Goal: Task Accomplishment & Management: Complete application form

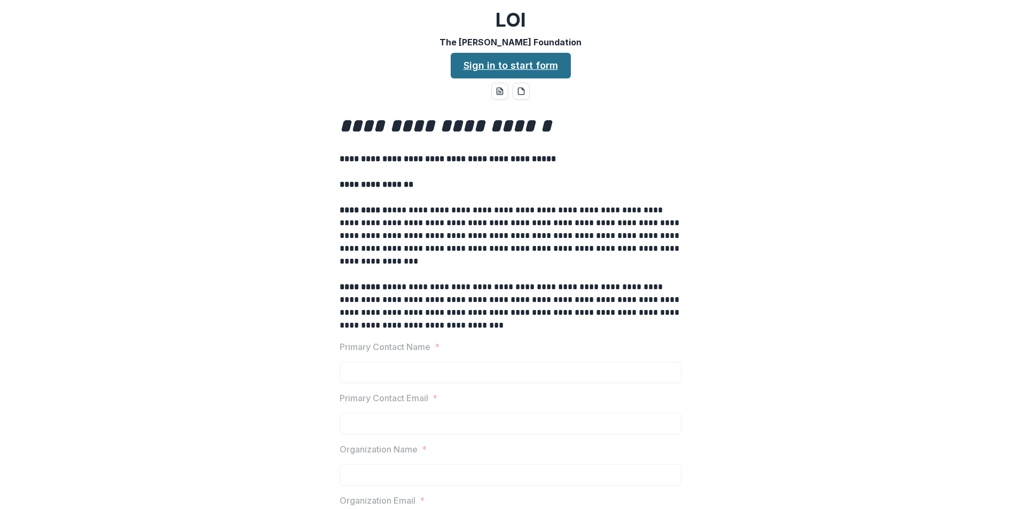
click at [523, 65] on link "Sign in to start form" at bounding box center [511, 66] width 120 height 26
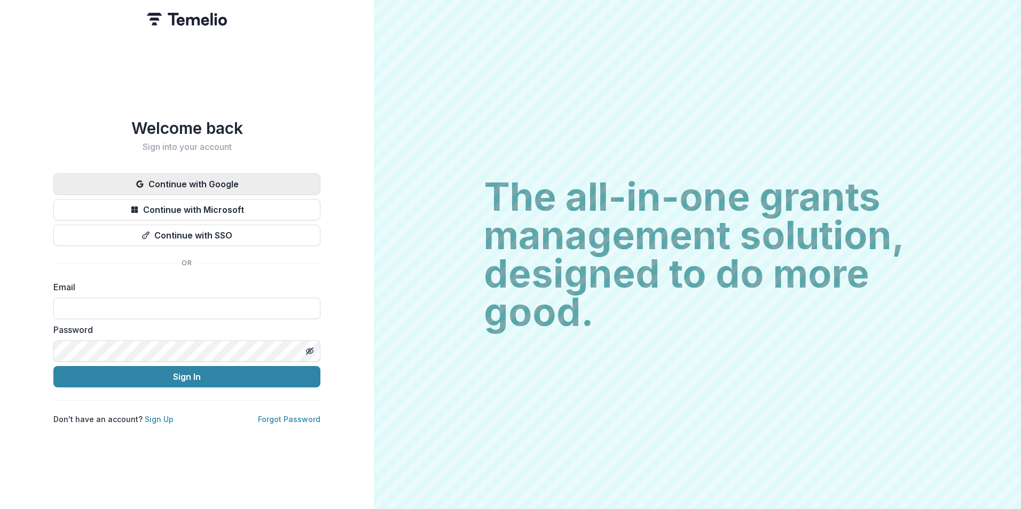
click at [211, 180] on button "Continue with Google" at bounding box center [186, 184] width 267 height 21
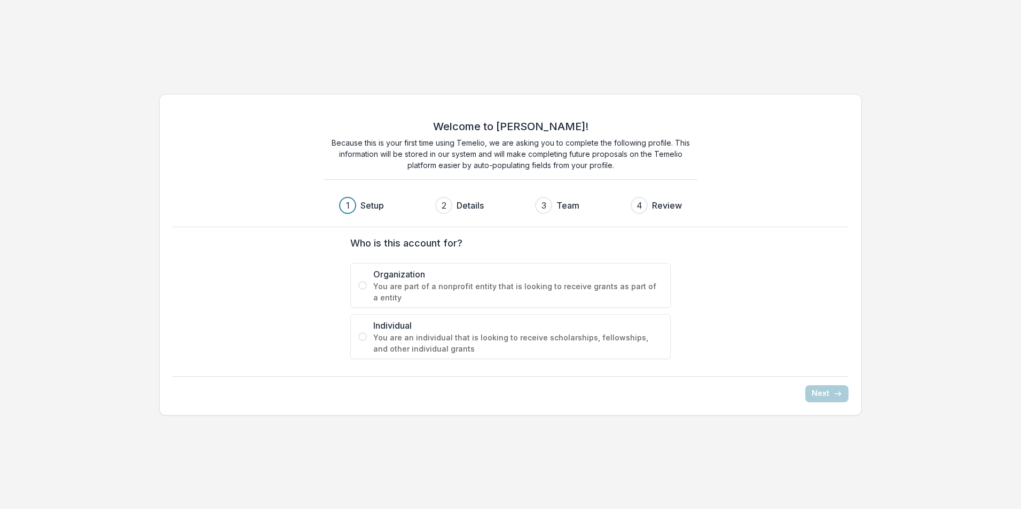
click at [367, 287] on label "Organization You are part of a nonprofit entity that is looking to receive gran…" at bounding box center [510, 285] width 320 height 45
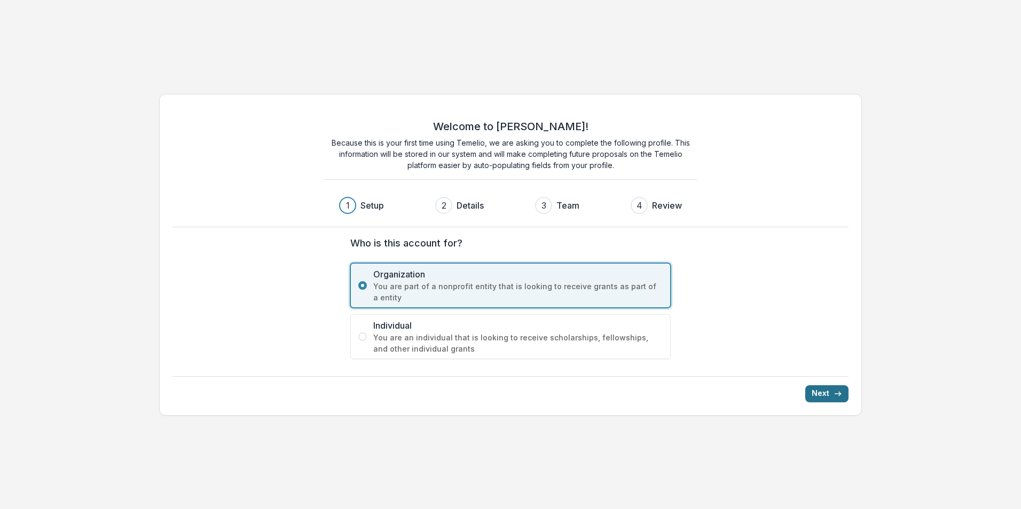
click at [835, 389] on button "Next" at bounding box center [826, 394] width 43 height 17
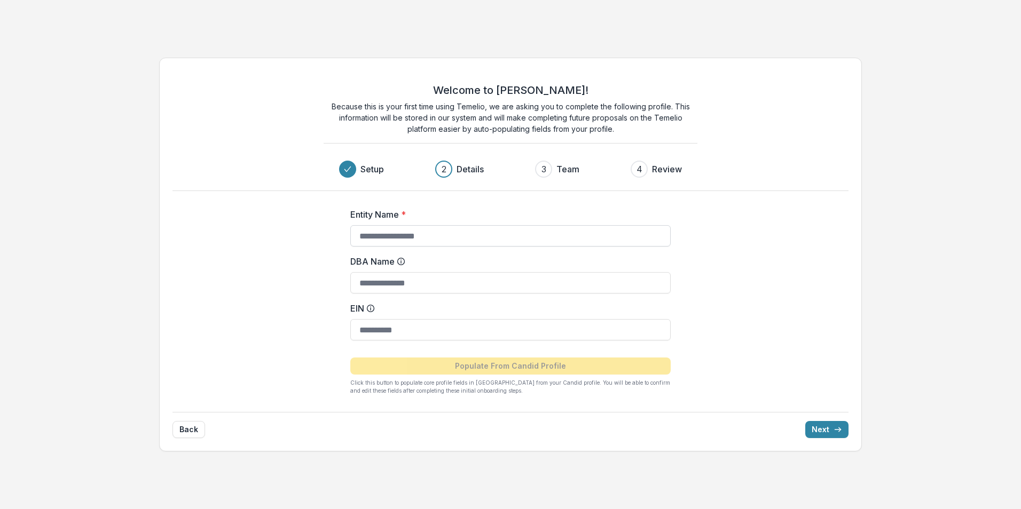
click at [415, 233] on input "Entity Name *" at bounding box center [510, 235] width 320 height 21
type input "****"
click at [406, 283] on input "DBA Name" at bounding box center [510, 282] width 320 height 21
type input "**********"
click at [400, 334] on input "EIN" at bounding box center [510, 329] width 320 height 21
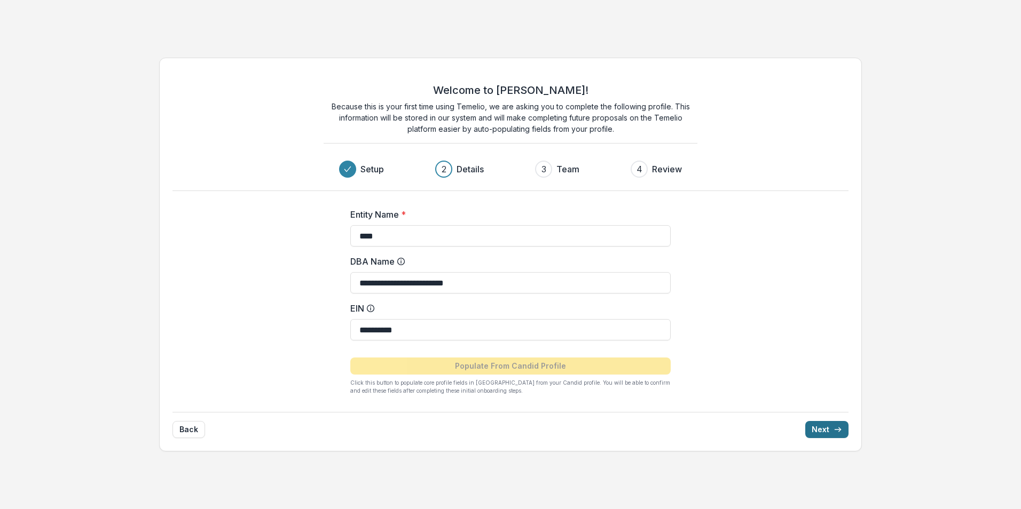
type input "**********"
click at [837, 429] on icon "submit" at bounding box center [838, 430] width 9 height 9
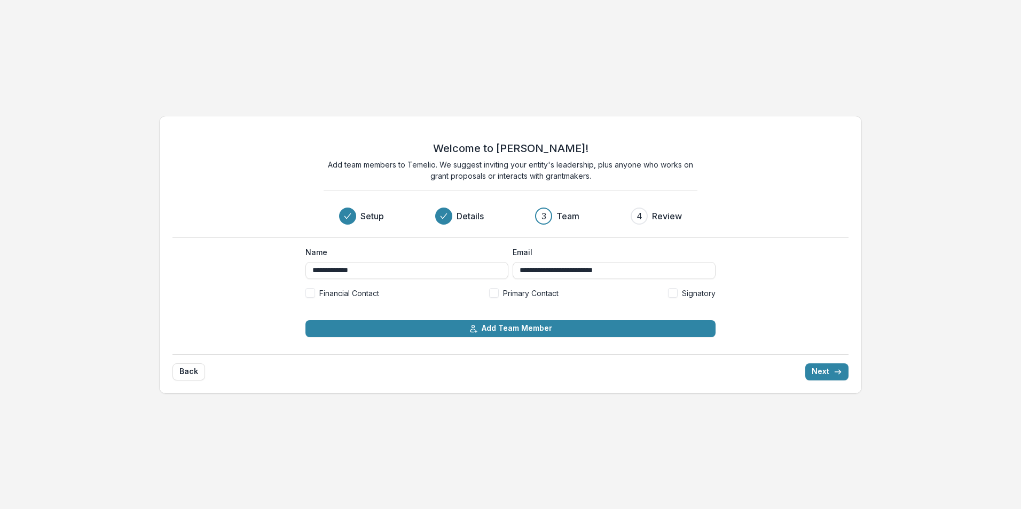
click at [315, 293] on label "Financial Contact" at bounding box center [342, 293] width 74 height 11
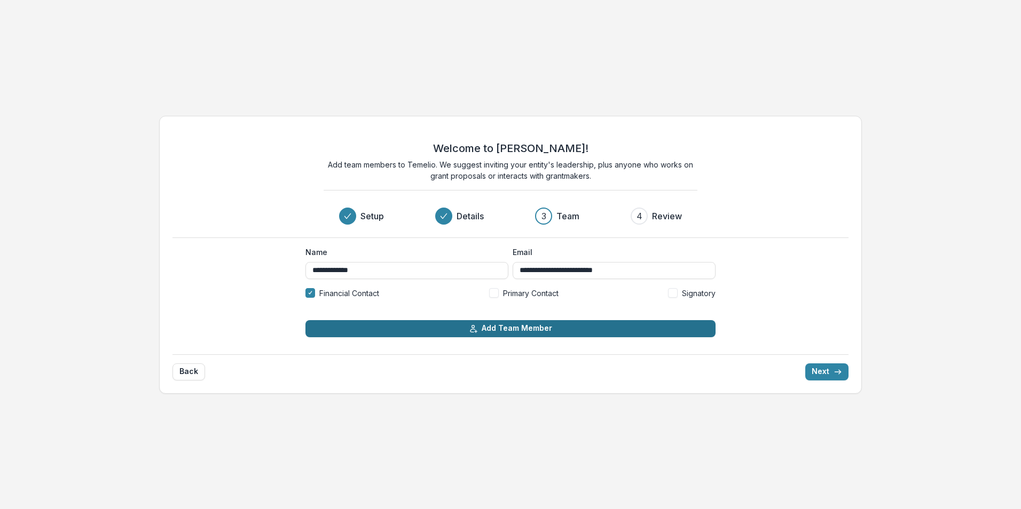
click at [541, 332] on button "Add Team Member" at bounding box center [510, 328] width 410 height 17
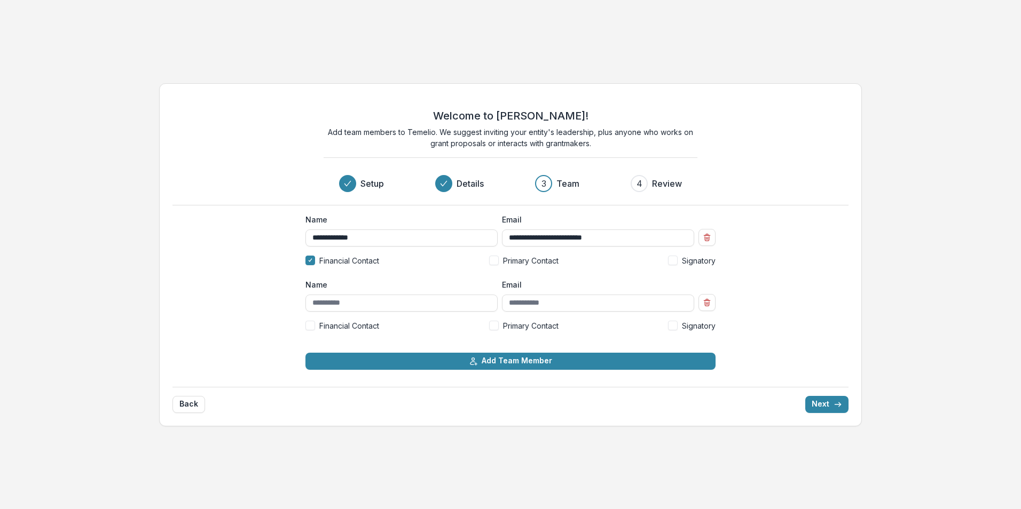
drag, startPoint x: 509, startPoint y: 324, endPoint x: 497, endPoint y: 327, distance: 12.6
click at [497, 327] on label "Primary Contact" at bounding box center [523, 325] width 69 height 11
click at [425, 307] on input "Name" at bounding box center [401, 303] width 192 height 17
type input "******"
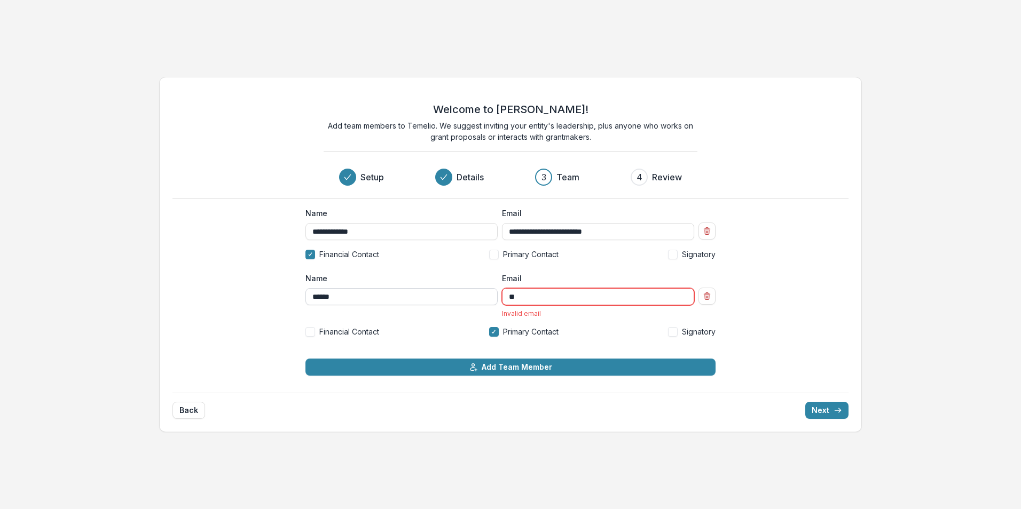
type input "*"
type input "**********"
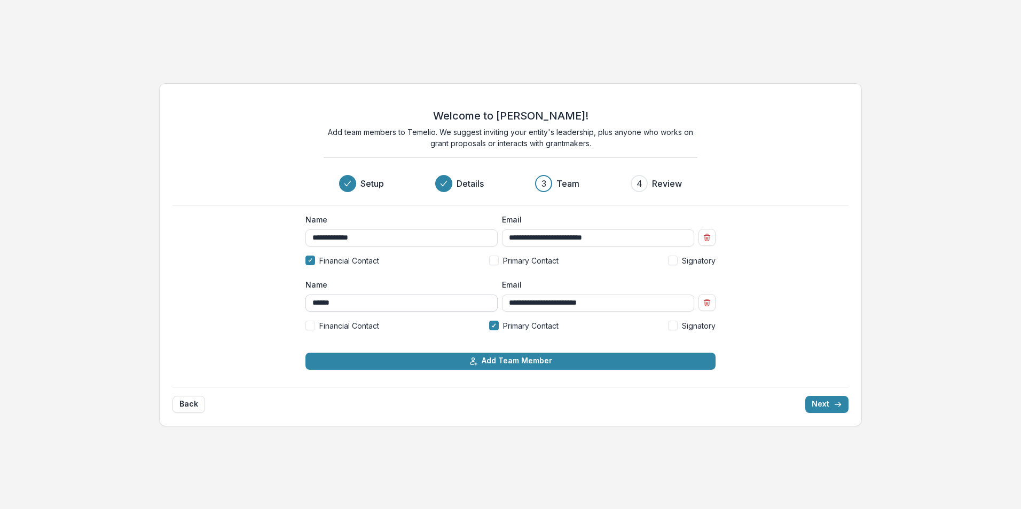
click at [373, 302] on input "******" at bounding box center [401, 303] width 192 height 17
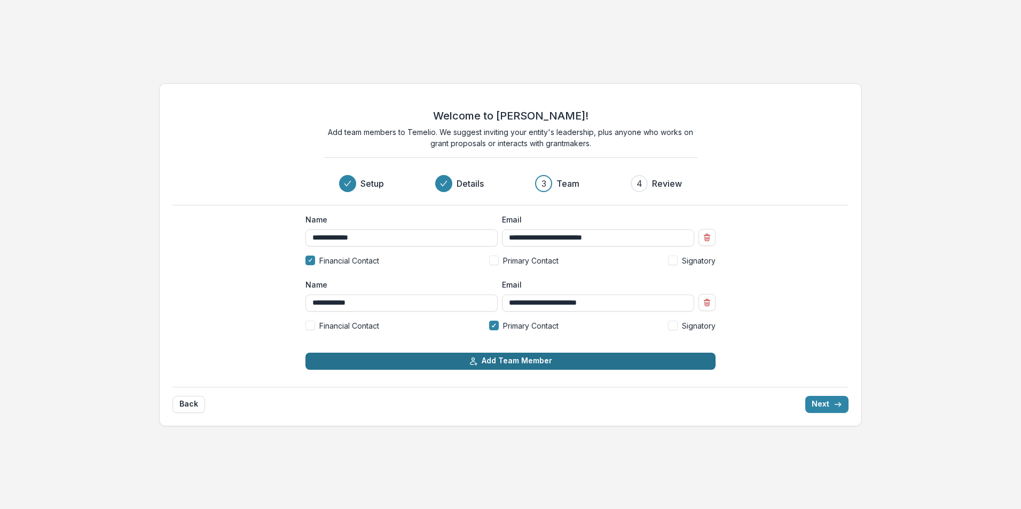
type input "**********"
click at [488, 359] on button "Add Team Member" at bounding box center [510, 361] width 410 height 17
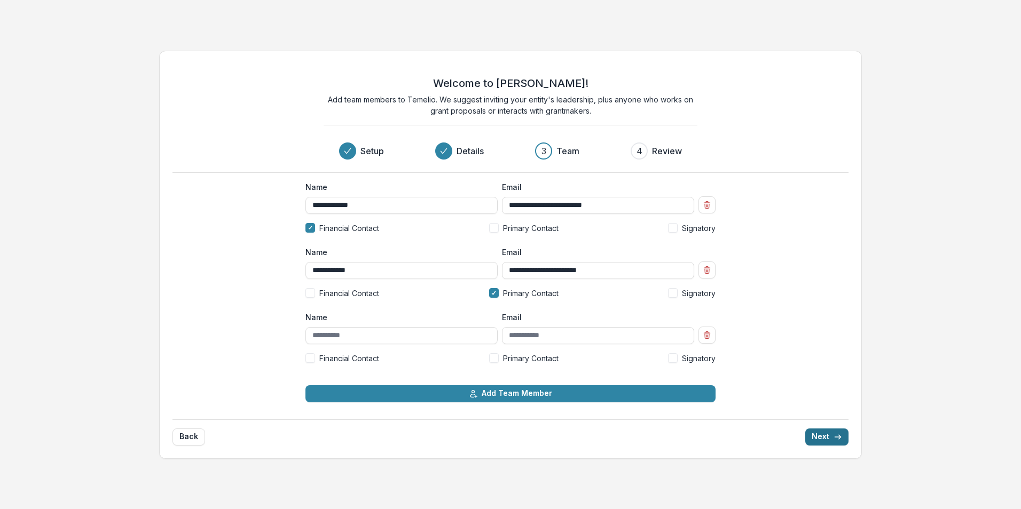
click at [824, 438] on button "Next" at bounding box center [826, 437] width 43 height 17
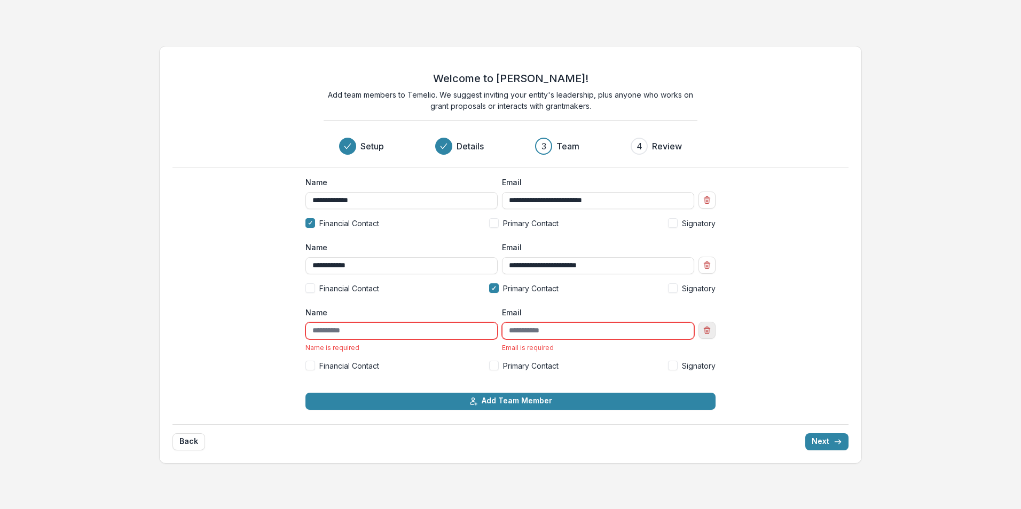
click at [698, 329] on button "Remove team member" at bounding box center [706, 330] width 17 height 17
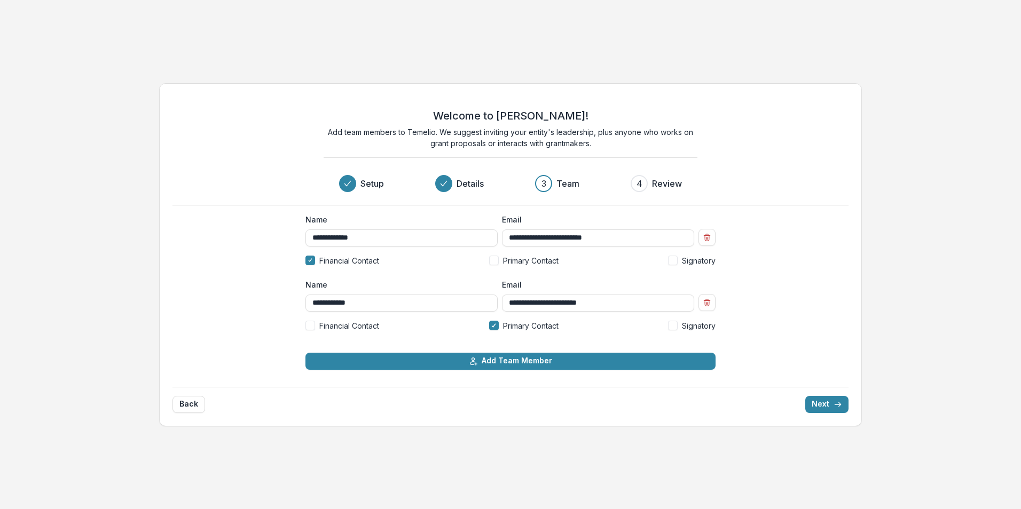
click at [834, 415] on div "**********" at bounding box center [510, 254] width 703 height 343
click at [828, 404] on button "Next" at bounding box center [826, 404] width 43 height 17
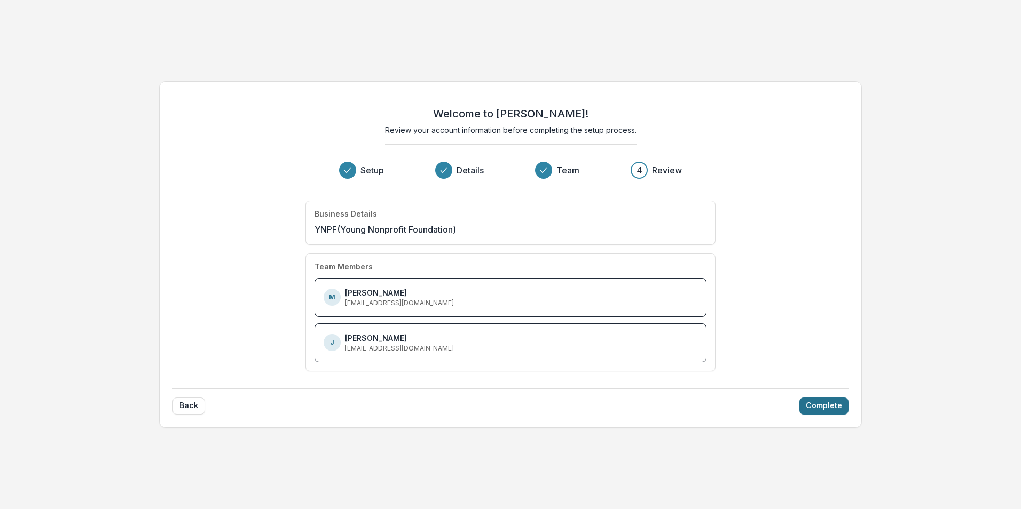
click at [826, 404] on button "Complete" at bounding box center [823, 406] width 49 height 17
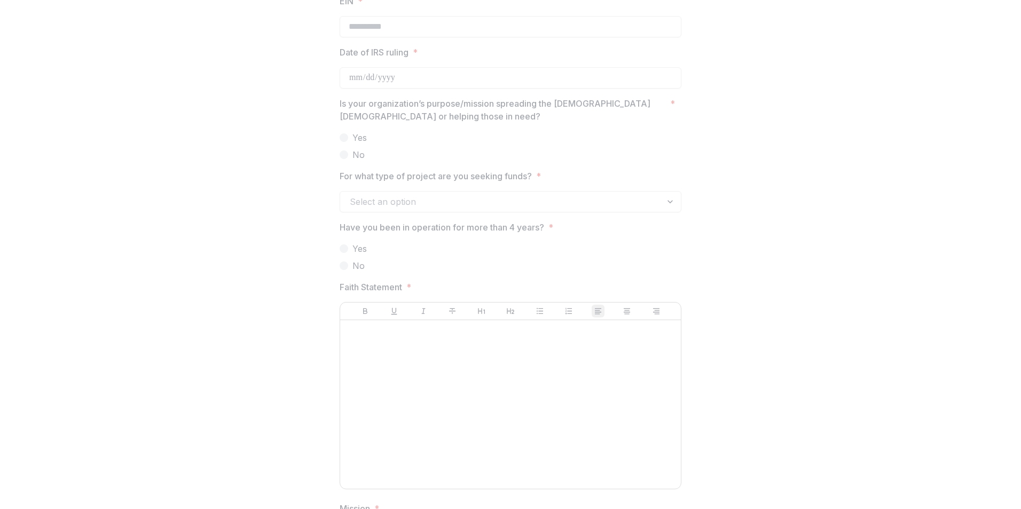
scroll to position [1175, 0]
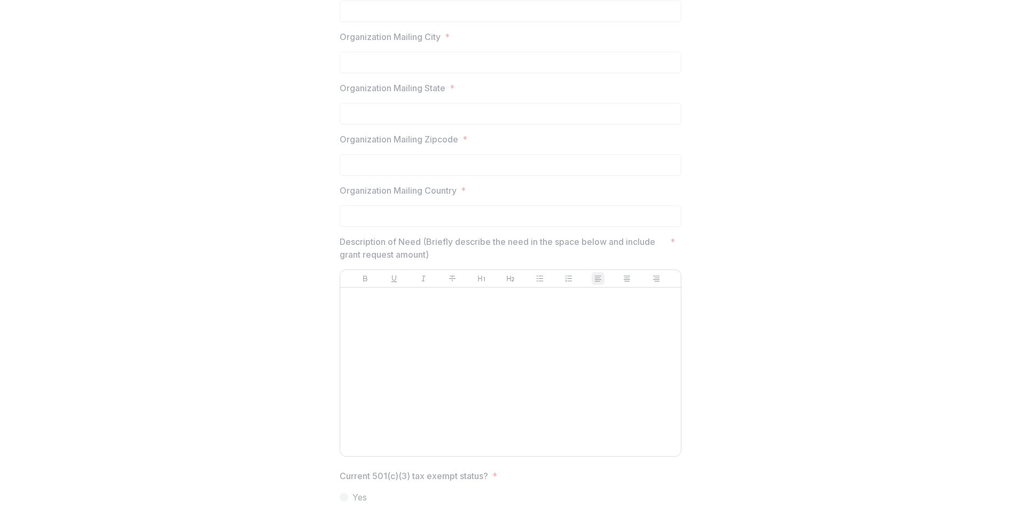
scroll to position [641, 0]
click at [273, 223] on div "**********" at bounding box center [510, 448] width 1012 height 1927
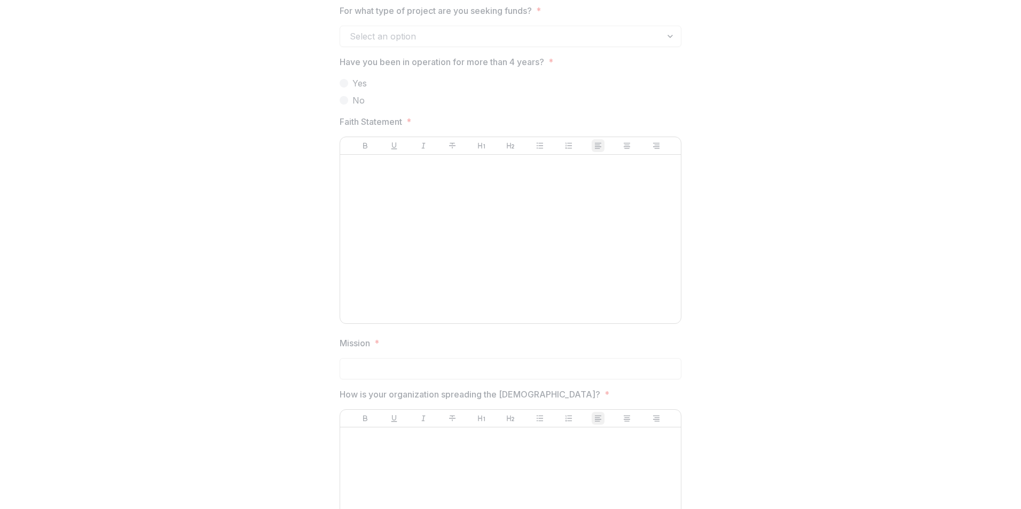
scroll to position [1285, 0]
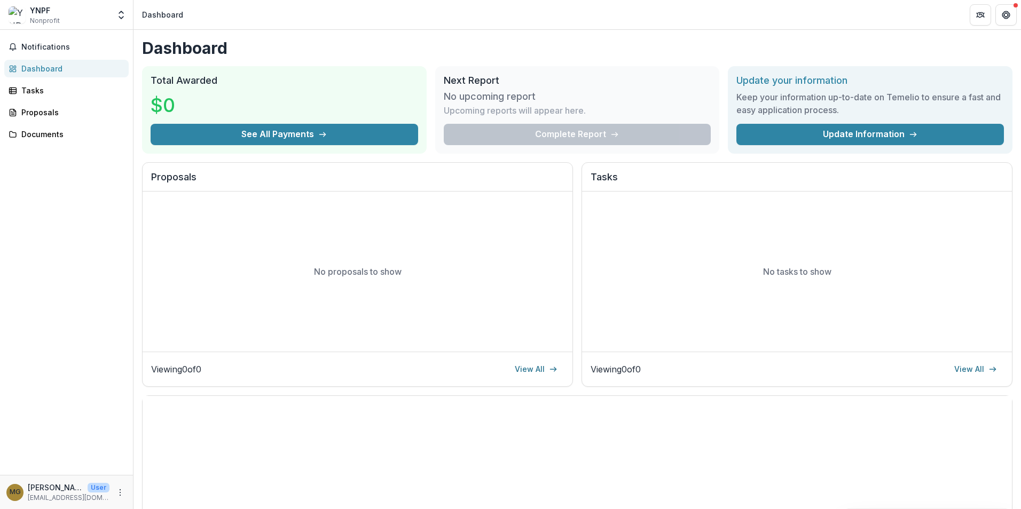
click at [68, 15] on div "YNPF Nonprofit" at bounding box center [59, 15] width 101 height 21
click at [1010, 19] on button "Get Help" at bounding box center [1005, 14] width 21 height 21
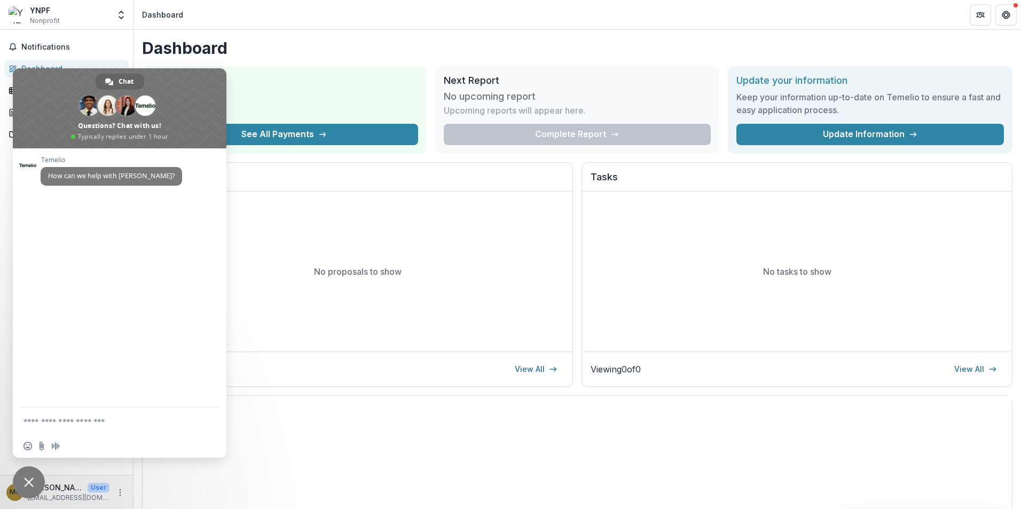
click at [421, 309] on div "No proposals to show" at bounding box center [358, 272] width 430 height 160
click at [30, 478] on span "Close chat" at bounding box center [29, 483] width 10 height 10
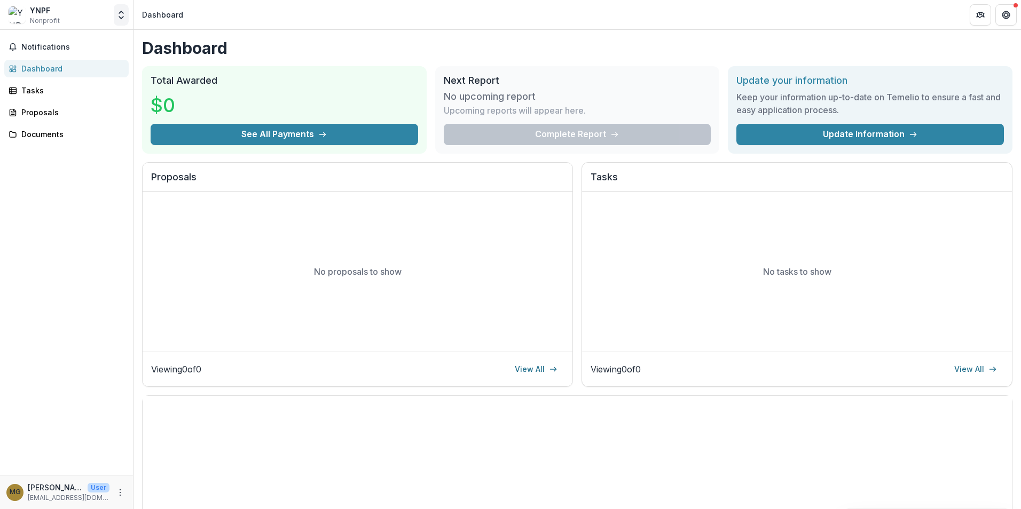
click at [116, 15] on div "YNPF Nonprofit Team Settings Settings" at bounding box center [66, 14] width 124 height 21
click at [119, 15] on icon "Open entity switcher" at bounding box center [121, 15] width 11 height 11
click at [53, 42] on link "Team Settings" at bounding box center [67, 42] width 128 height 18
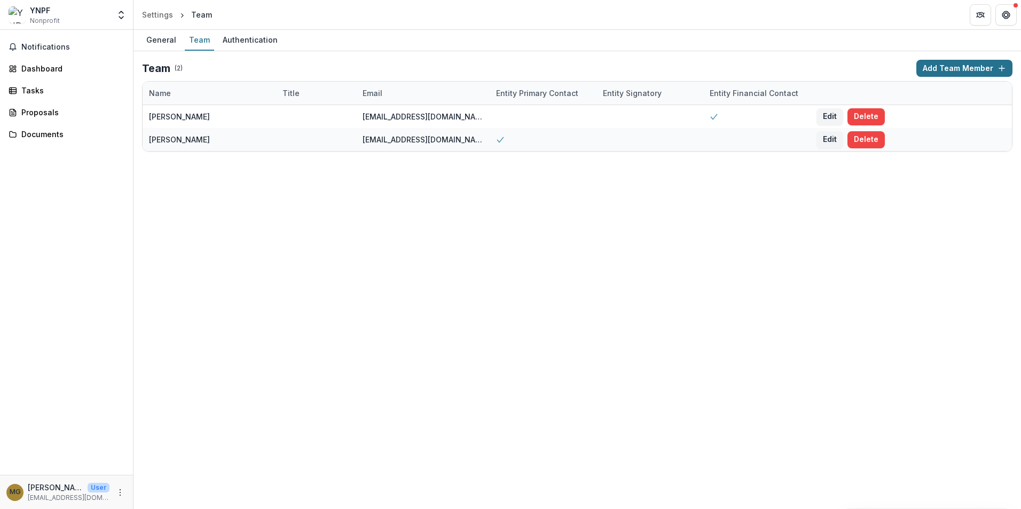
click at [954, 68] on button "Add Team Member" at bounding box center [964, 68] width 96 height 17
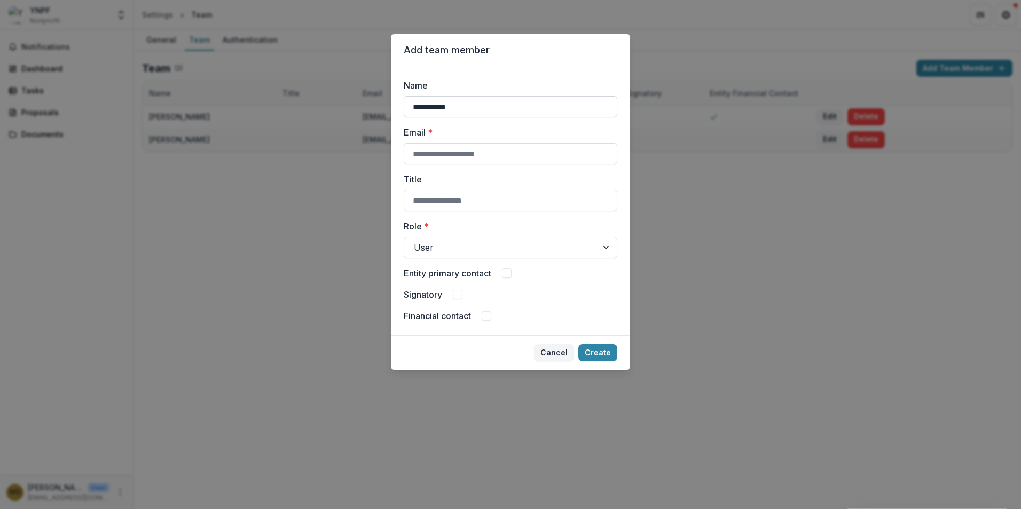
type input "**********"
click at [466, 249] on div at bounding box center [501, 247] width 174 height 15
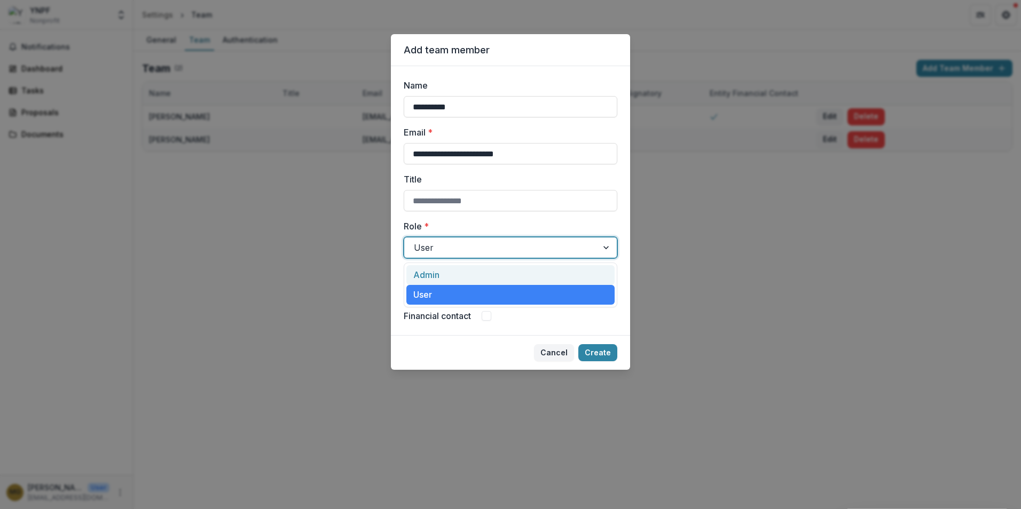
click at [446, 278] on div "Admin" at bounding box center [510, 275] width 208 height 20
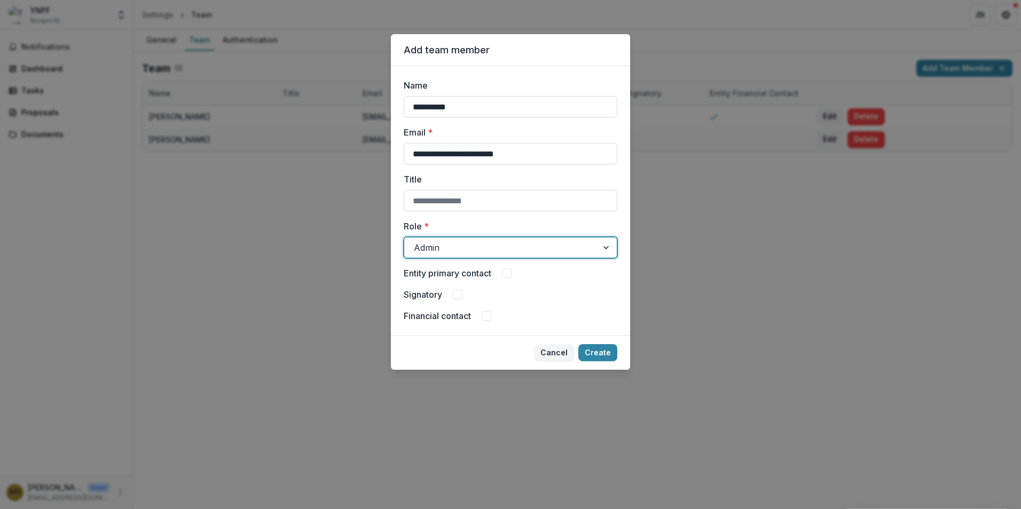
click at [441, 251] on div at bounding box center [501, 247] width 174 height 15
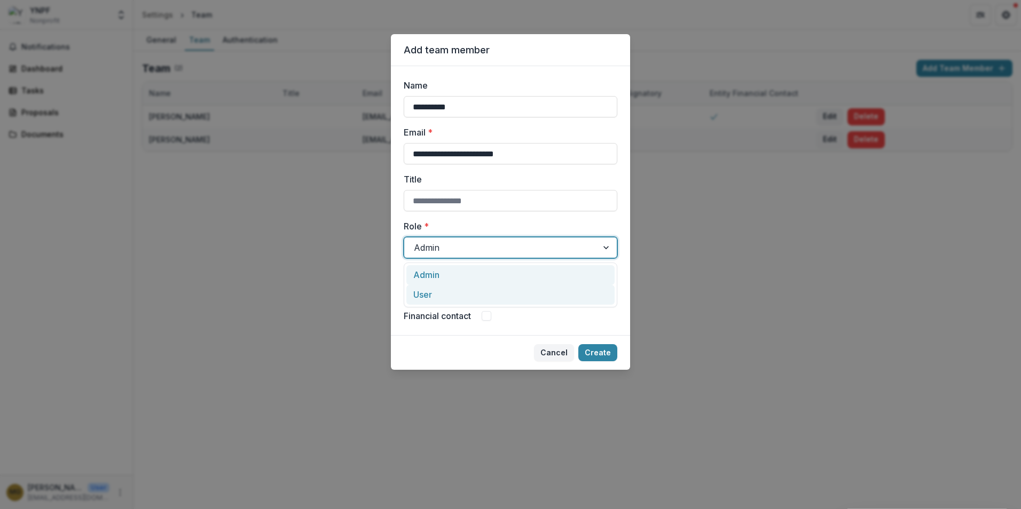
click at [438, 293] on div "User" at bounding box center [510, 295] width 208 height 20
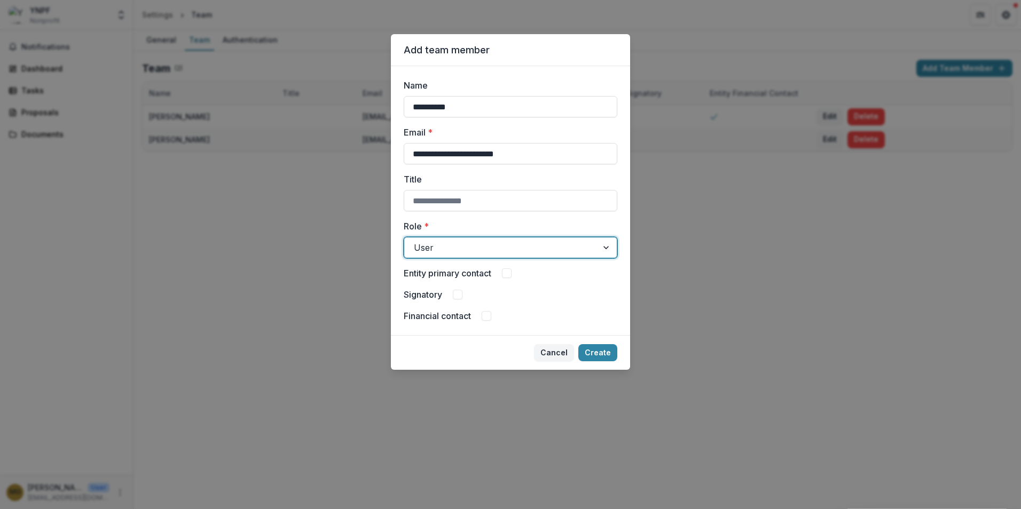
click at [433, 248] on div at bounding box center [501, 247] width 174 height 15
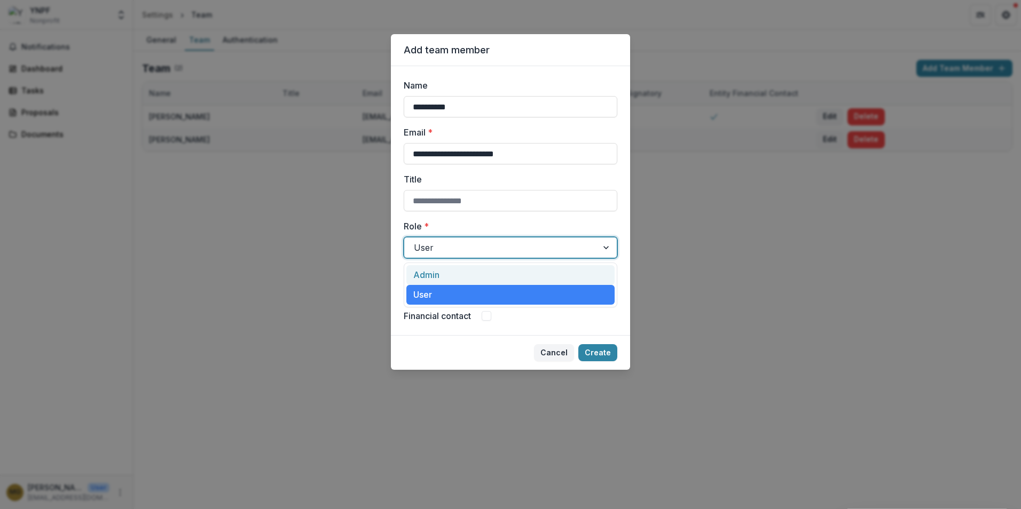
click at [437, 277] on div "Admin" at bounding box center [510, 275] width 208 height 20
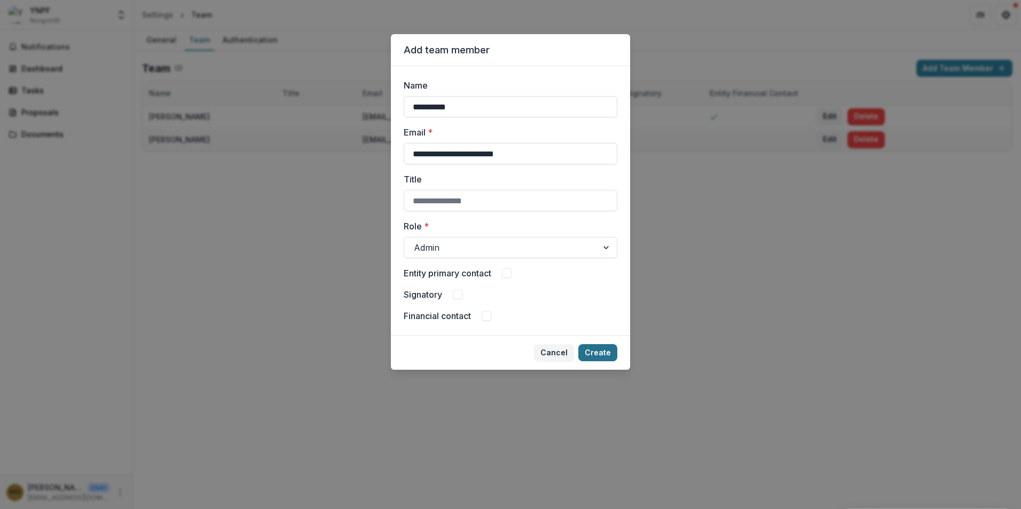
click at [608, 351] on button "Create" at bounding box center [597, 352] width 39 height 17
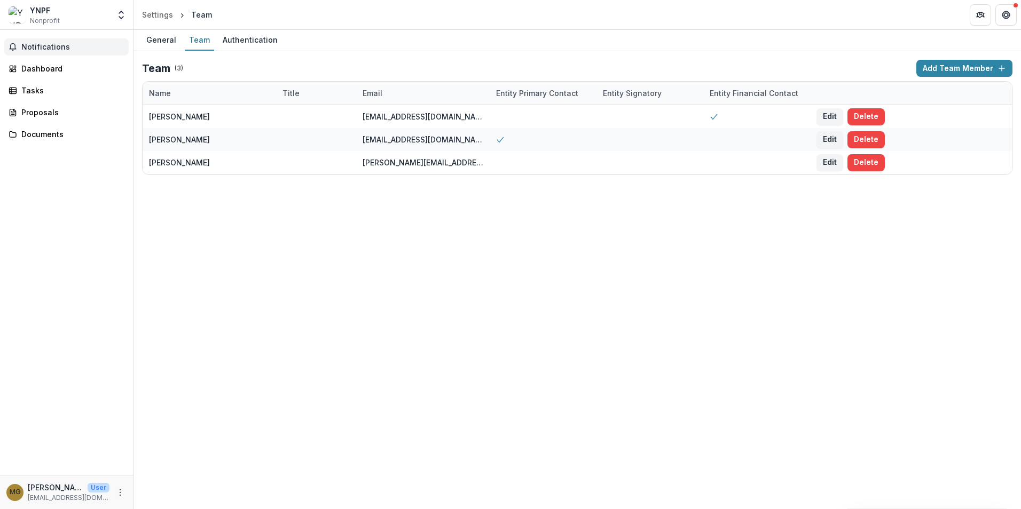
click at [49, 47] on span "Notifications" at bounding box center [72, 47] width 103 height 9
click at [48, 139] on div "Documents" at bounding box center [70, 134] width 99 height 11
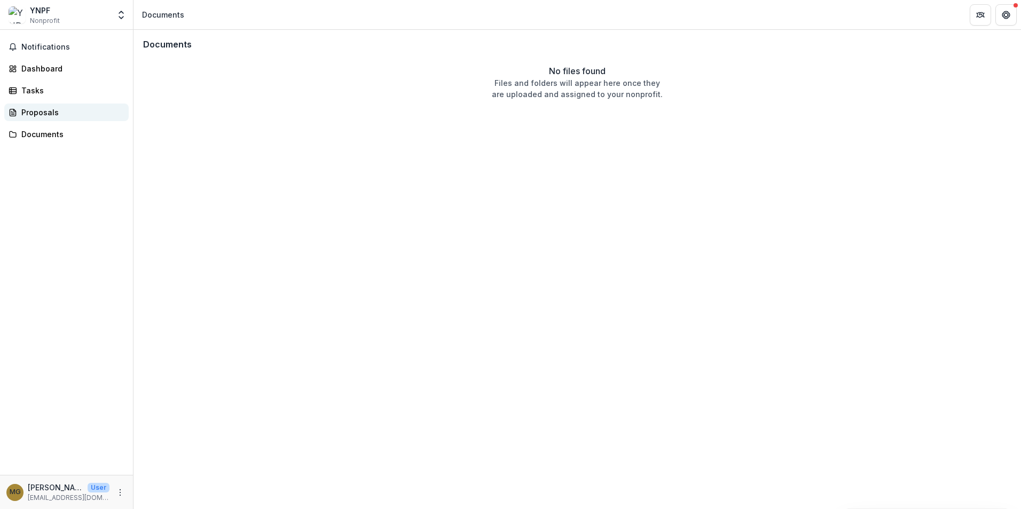
click at [43, 113] on div "Proposals" at bounding box center [70, 112] width 99 height 11
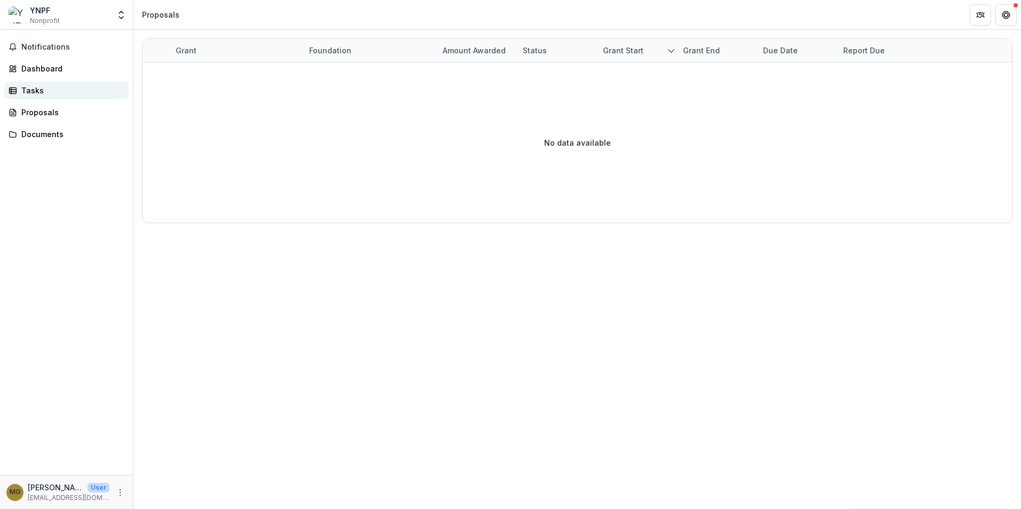
click at [45, 88] on div "Tasks" at bounding box center [70, 90] width 99 height 11
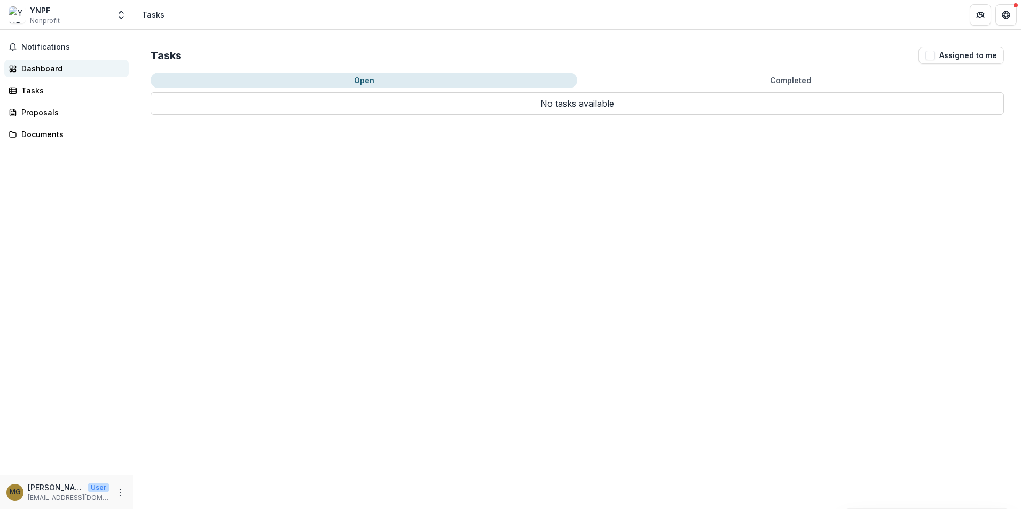
click at [42, 67] on div "Dashboard" at bounding box center [70, 68] width 99 height 11
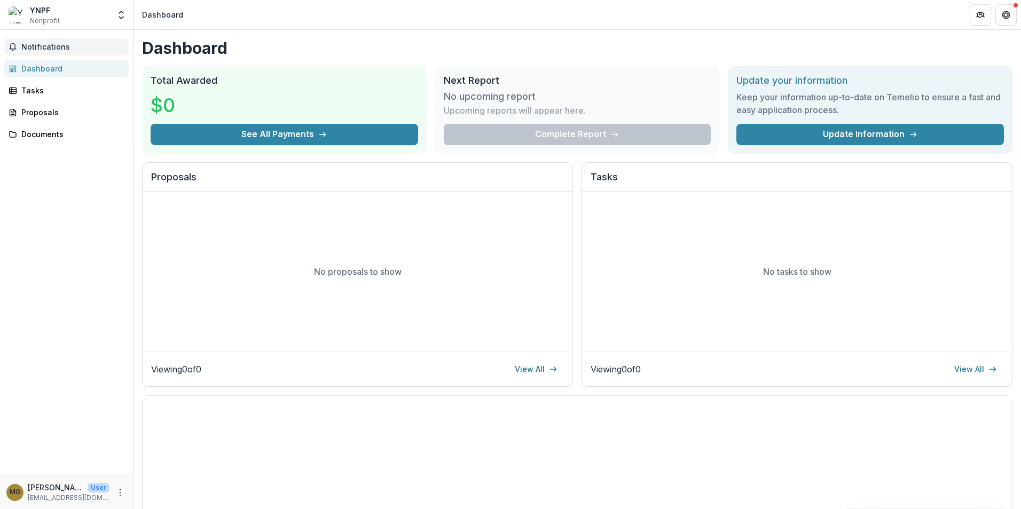
click at [49, 48] on span "Notifications" at bounding box center [72, 47] width 103 height 9
click at [287, 344] on div "No proposals to show" at bounding box center [358, 272] width 430 height 160
